Goal: Find specific page/section: Find specific page/section

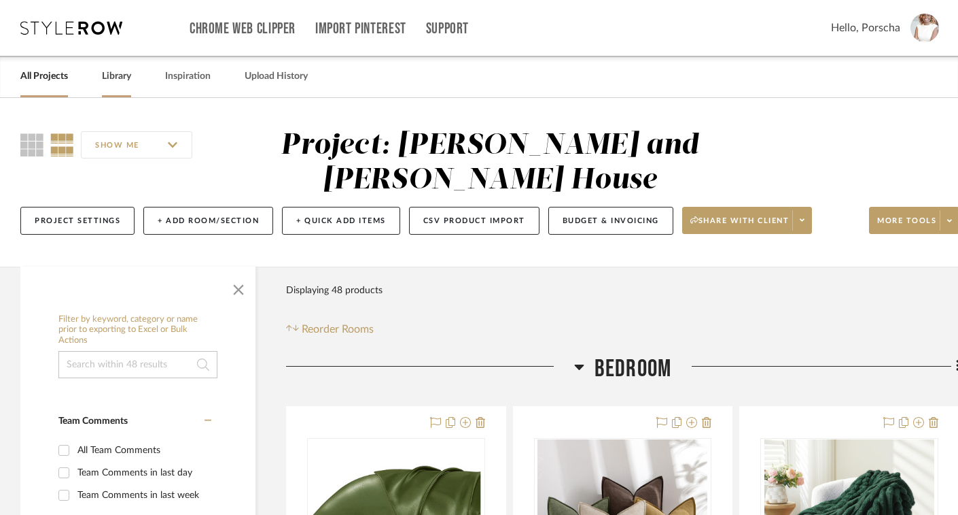
click at [120, 78] on link "Library" at bounding box center [116, 76] width 29 height 18
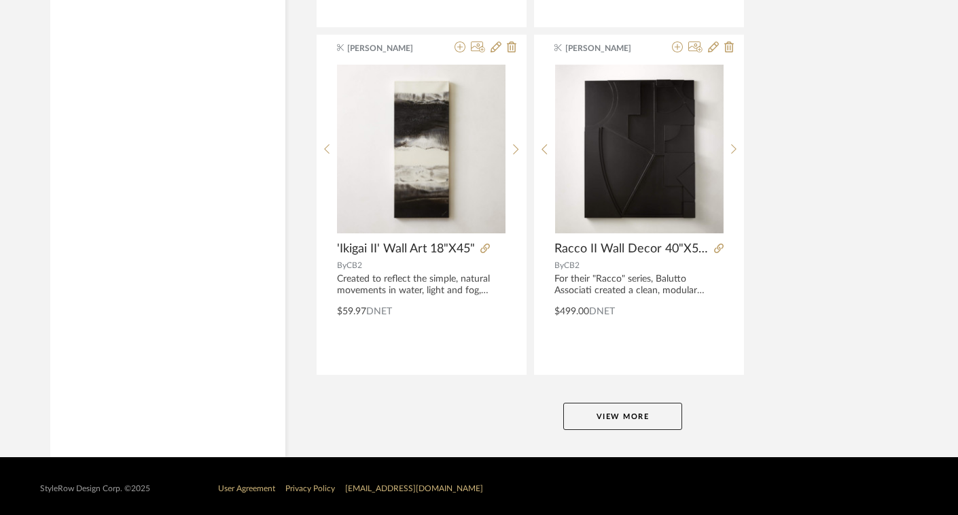
scroll to position [5097, 0]
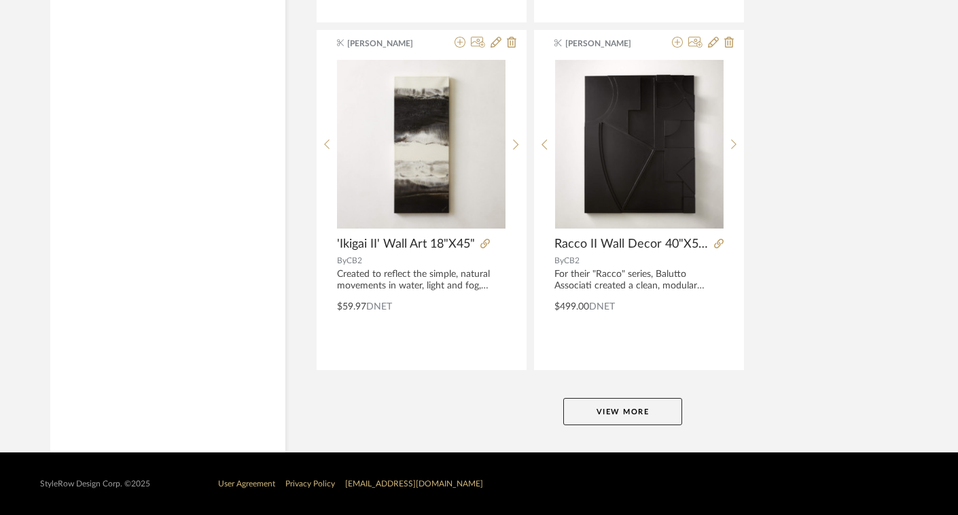
click at [597, 418] on button "View More" at bounding box center [623, 411] width 119 height 27
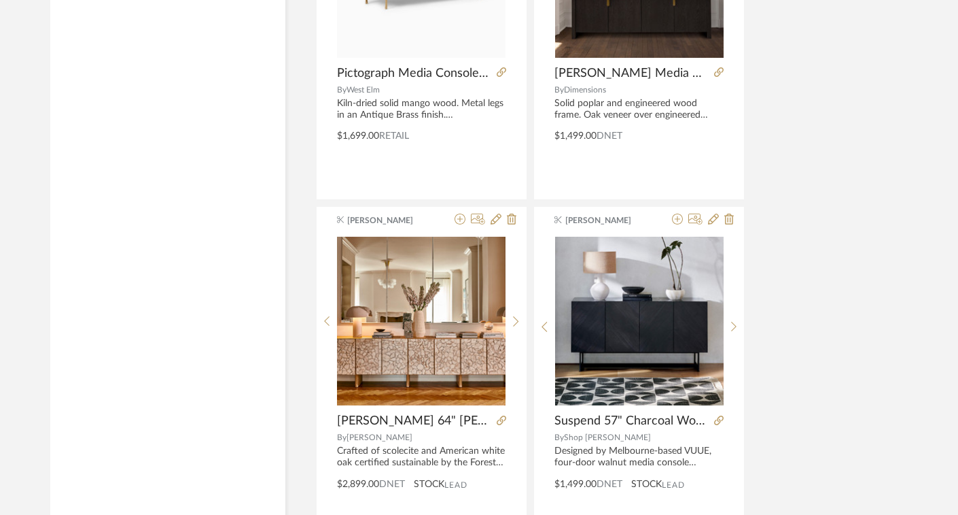
scroll to position [6321, 0]
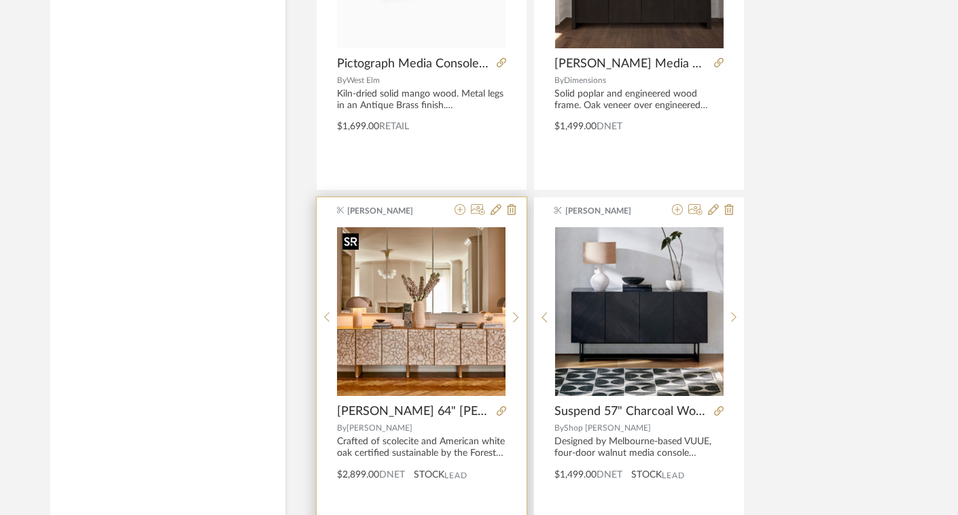
click at [487, 321] on img "0" at bounding box center [421, 311] width 169 height 169
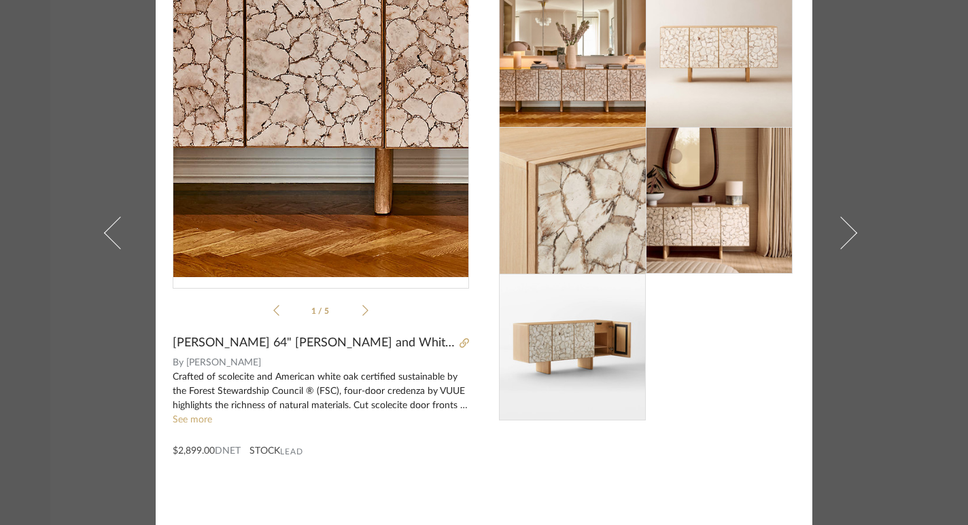
scroll to position [0, 0]
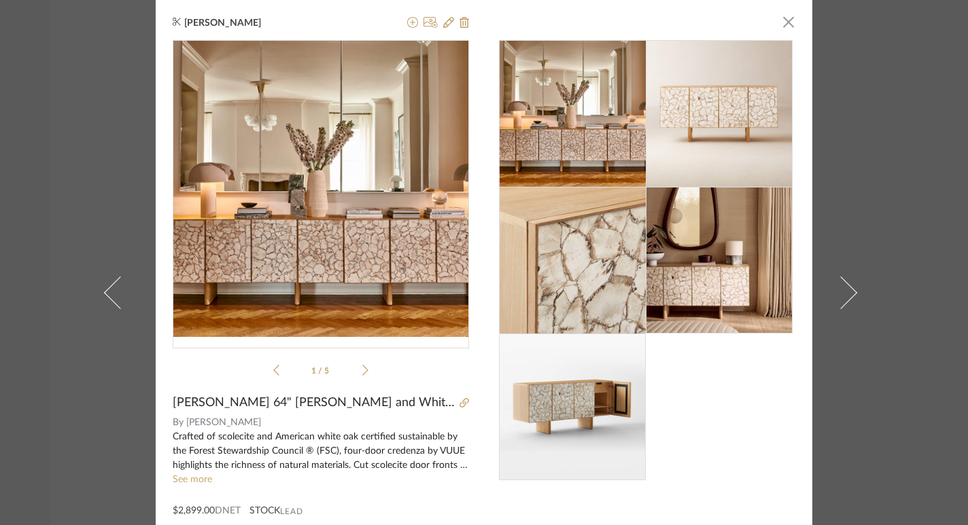
click at [593, 101] on img at bounding box center [573, 114] width 147 height 147
click at [362, 366] on icon at bounding box center [365, 370] width 6 height 12
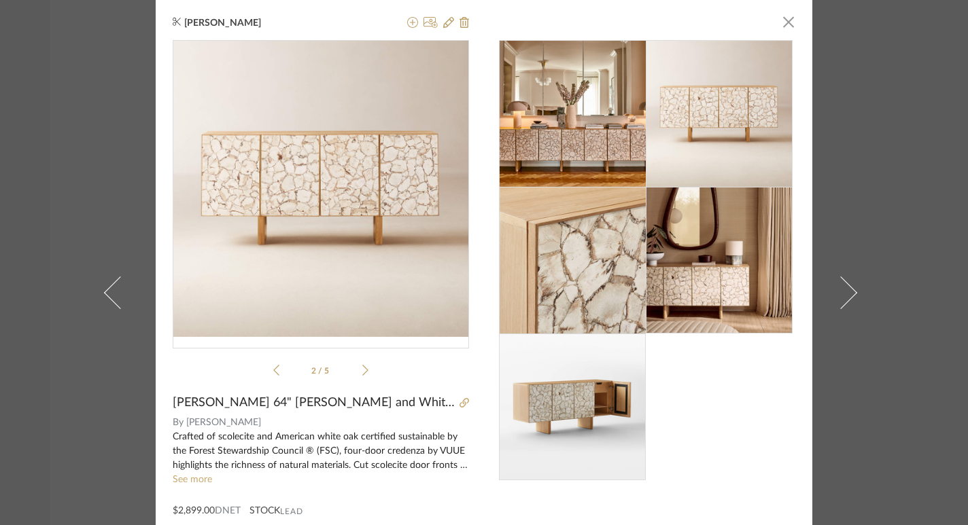
click at [362, 367] on icon at bounding box center [365, 370] width 6 height 12
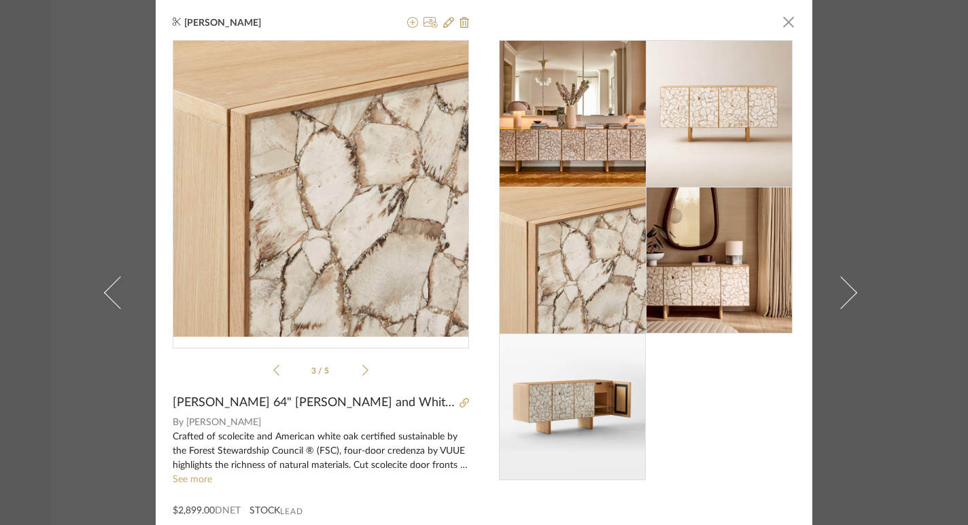
click at [362, 368] on icon at bounding box center [365, 370] width 6 height 12
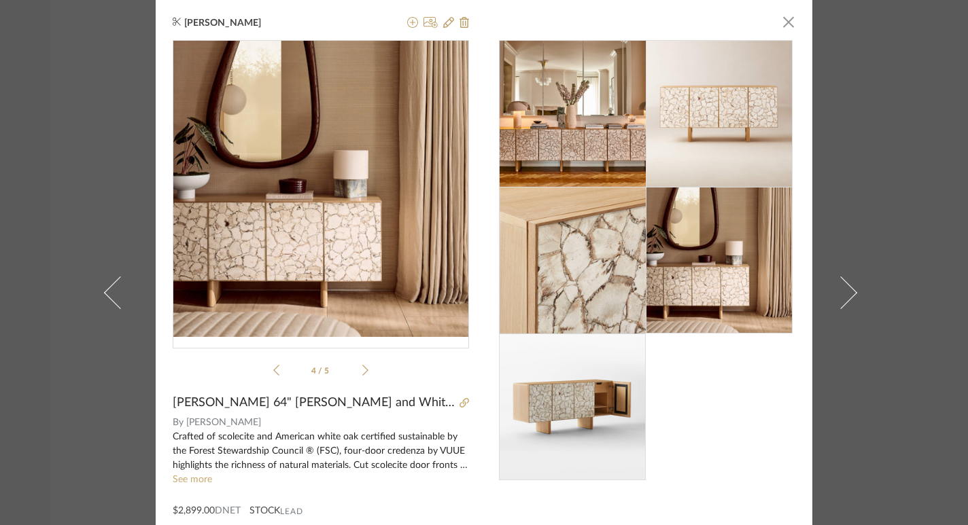
click at [362, 368] on icon at bounding box center [365, 370] width 6 height 12
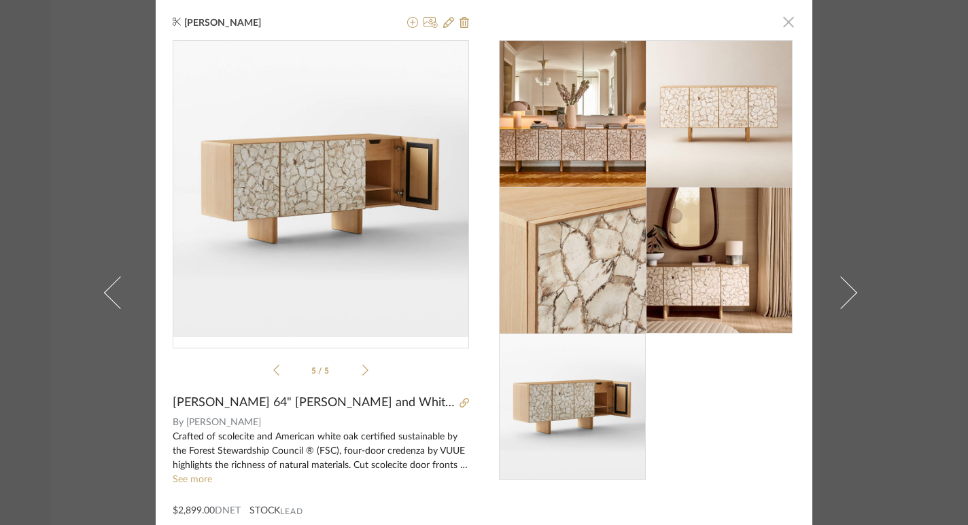
click at [784, 21] on span "button" at bounding box center [788, 21] width 27 height 27
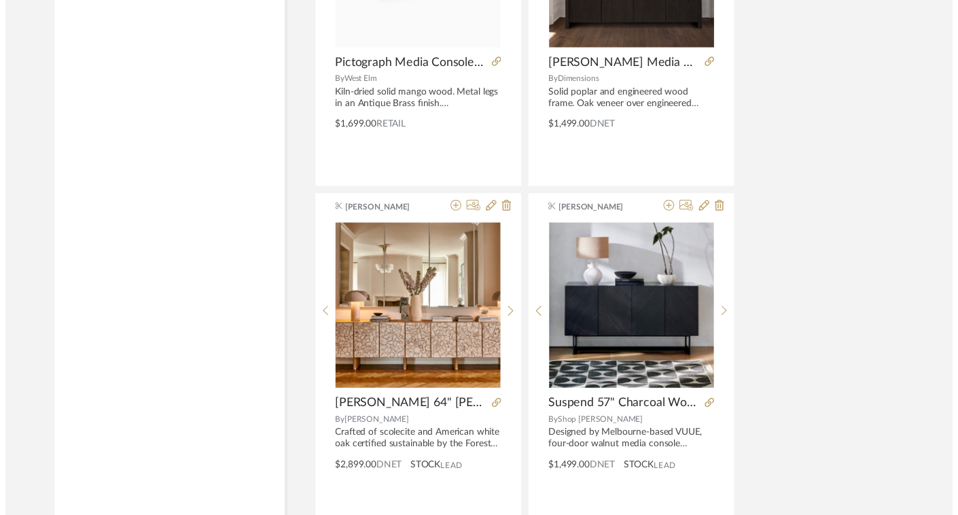
scroll to position [6321, 0]
